Goal: Transaction & Acquisition: Purchase product/service

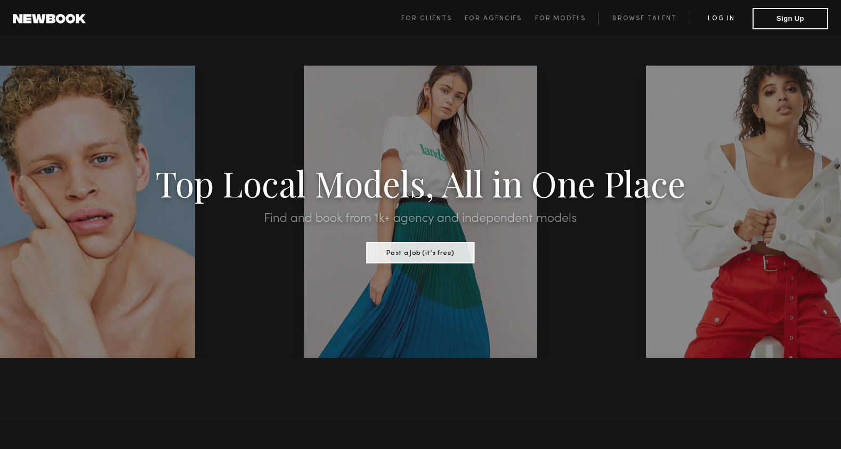
click at [716, 21] on link "Log in" at bounding box center [721, 18] width 63 height 13
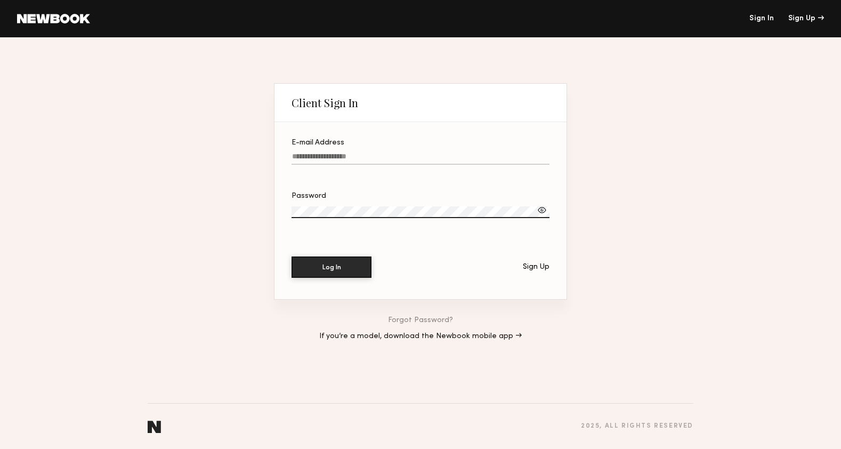
click at [343, 155] on input "E-mail Address" at bounding box center [421, 158] width 258 height 12
type input "**********"
click at [325, 270] on button "Log In" at bounding box center [332, 266] width 80 height 21
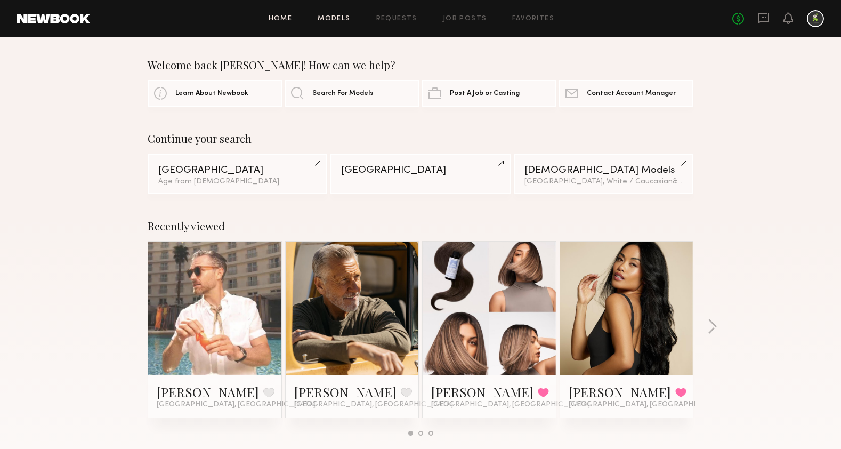
click at [334, 17] on link "Models" at bounding box center [334, 18] width 33 height 7
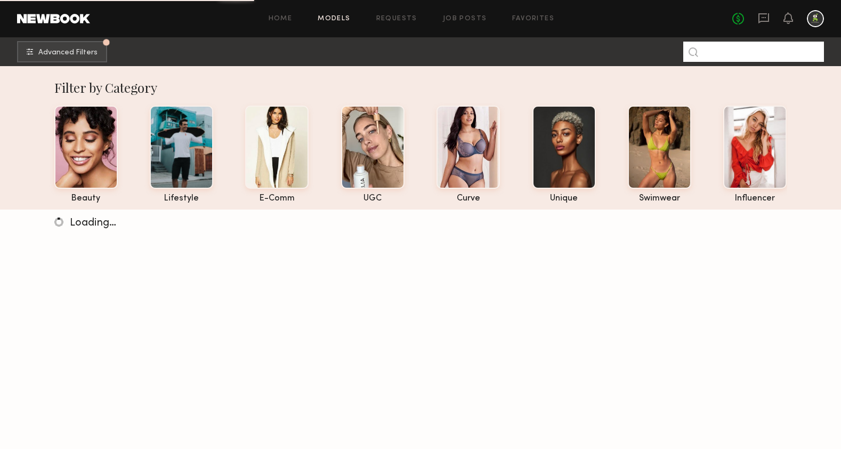
click at [736, 52] on input at bounding box center [753, 52] width 141 height 20
type input "*"
paste input "*******"
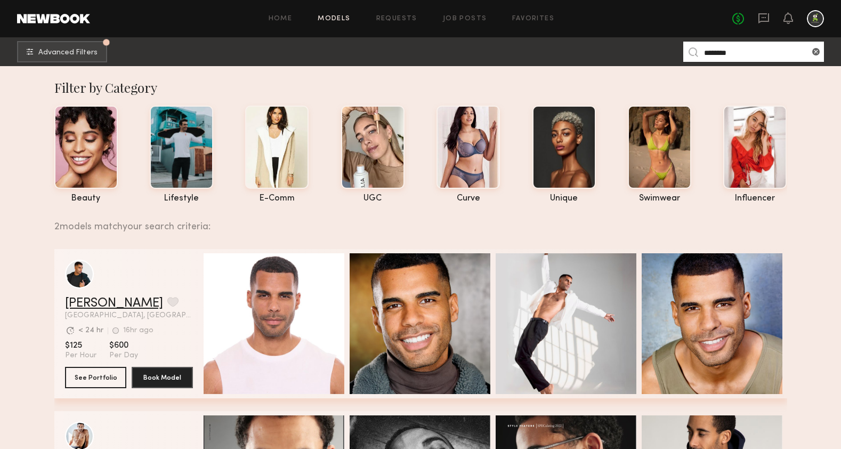
type input "*******"
click at [78, 302] on link "[PERSON_NAME]" at bounding box center [114, 303] width 98 height 13
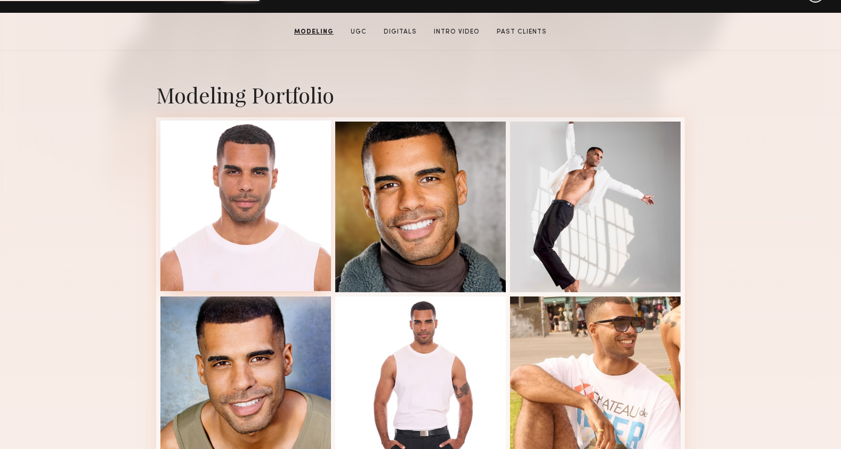
scroll to position [204, 0]
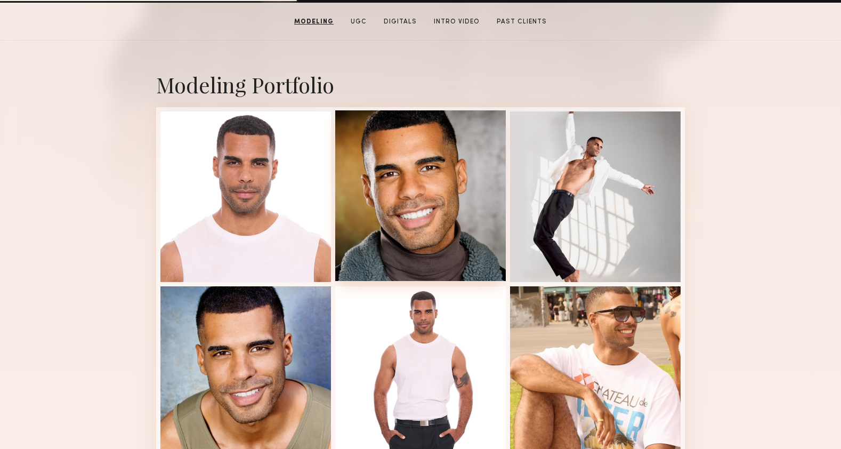
click at [413, 206] on div at bounding box center [420, 195] width 171 height 171
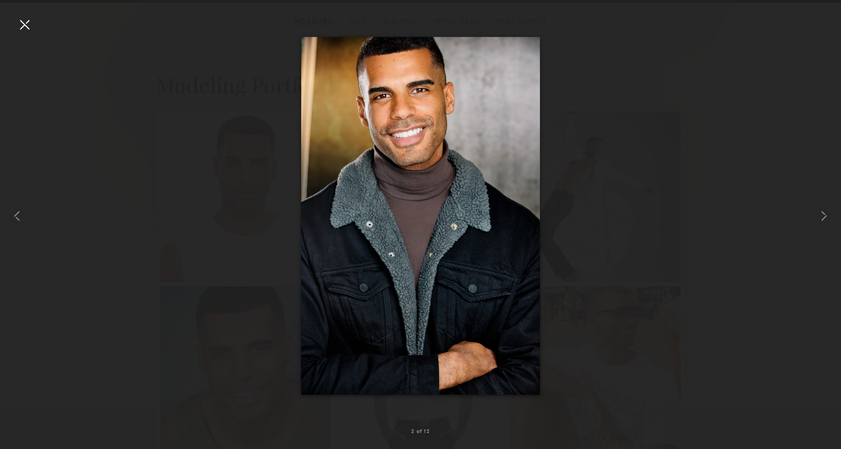
click at [27, 27] on div at bounding box center [24, 24] width 17 height 17
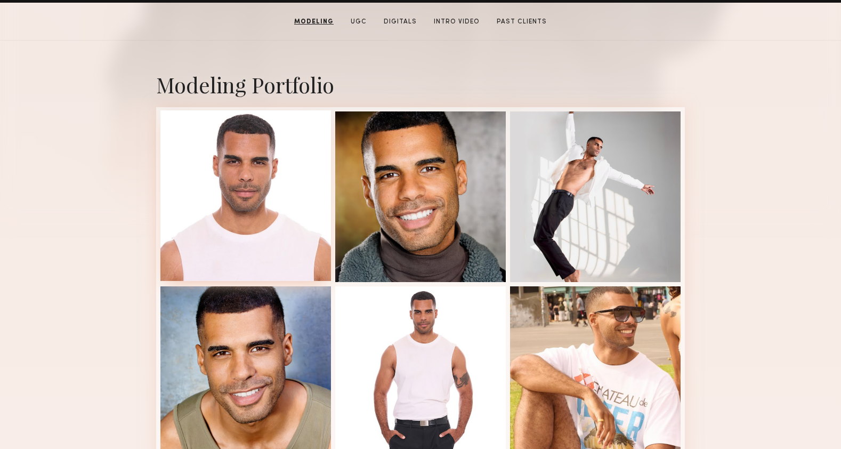
click at [262, 225] on div at bounding box center [245, 195] width 171 height 171
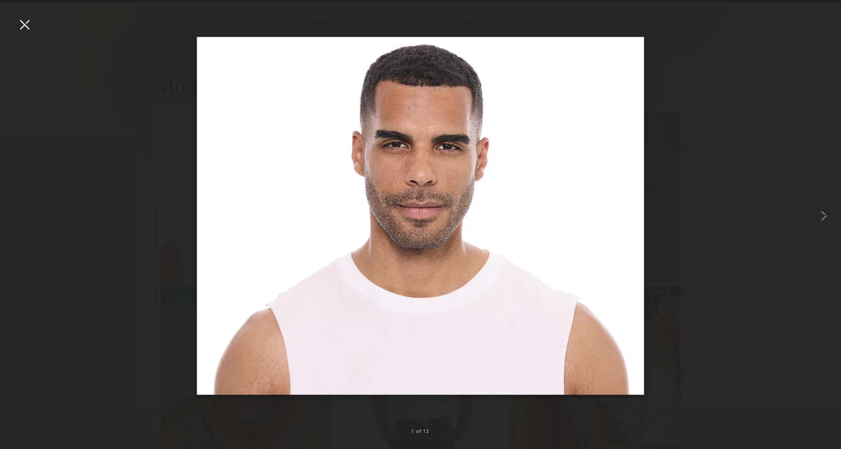
click at [28, 27] on div at bounding box center [24, 24] width 17 height 17
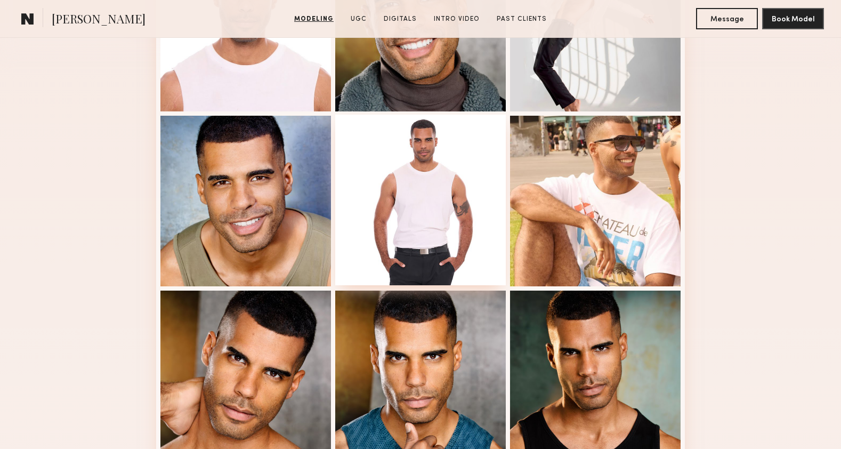
scroll to position [382, 0]
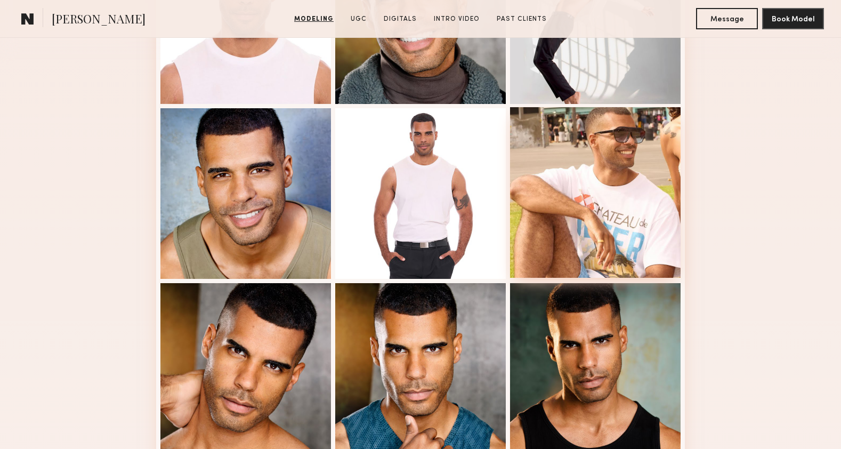
click at [645, 216] on div at bounding box center [595, 192] width 171 height 171
